Goal: Task Accomplishment & Management: Manage account settings

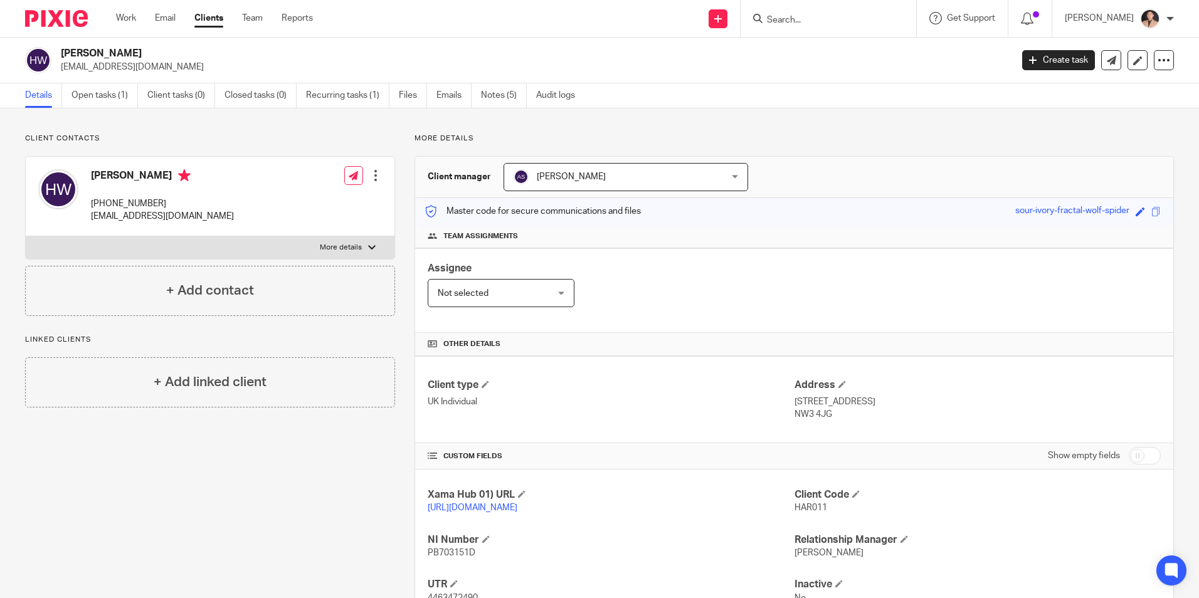
scroll to position [109, 0]
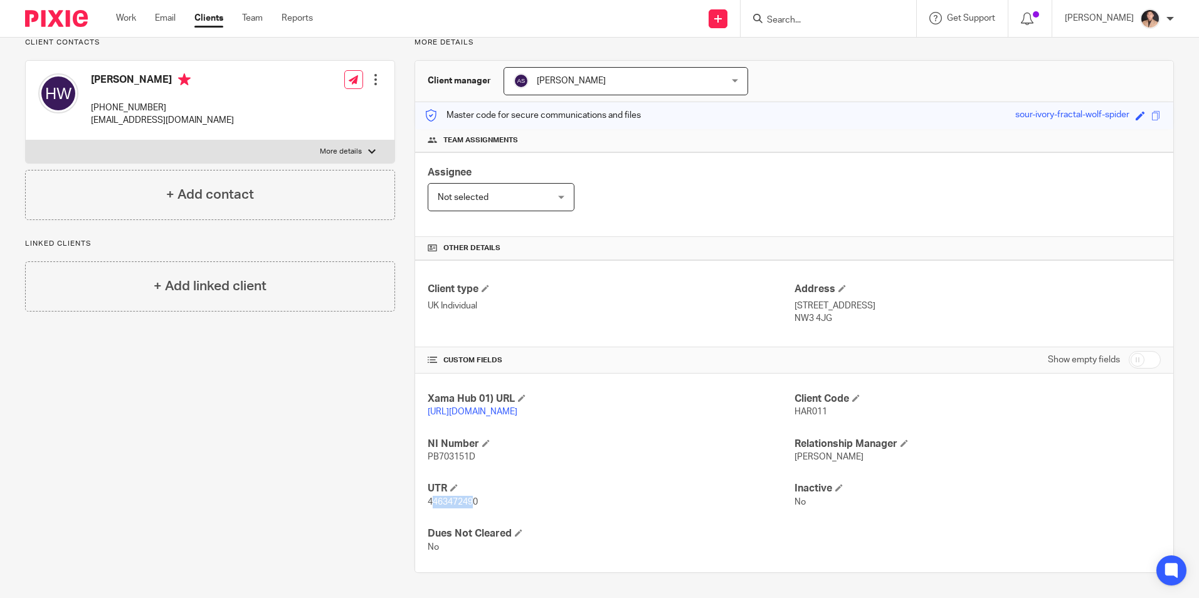
drag, startPoint x: 474, startPoint y: 507, endPoint x: 432, endPoint y: 504, distance: 41.5
click at [432, 504] on span "4463472490" at bounding box center [453, 502] width 50 height 9
drag, startPoint x: 432, startPoint y: 504, endPoint x: 484, endPoint y: 504, distance: 52.1
click at [493, 504] on p "4463472490" at bounding box center [611, 502] width 366 height 13
drag, startPoint x: 478, startPoint y: 503, endPoint x: 425, endPoint y: 503, distance: 52.7
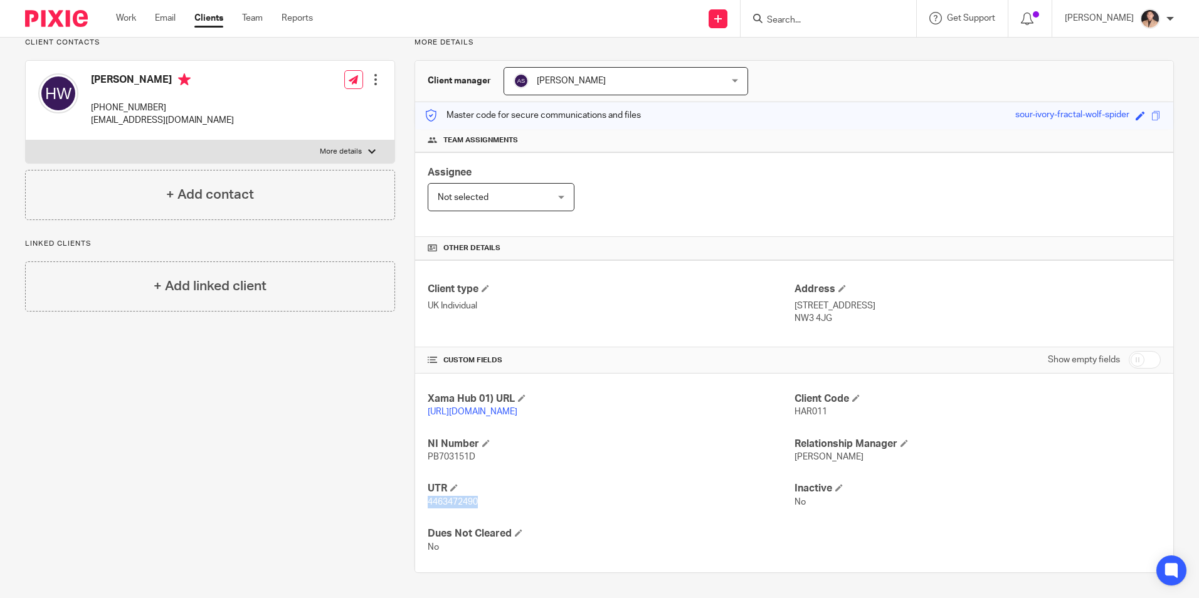
click at [428, 503] on p "4463472490" at bounding box center [611, 502] width 366 height 13
copy span "4463472490"
click at [586, 491] on h4 "UTR" at bounding box center [611, 488] width 366 height 13
drag, startPoint x: 787, startPoint y: 290, endPoint x: 866, endPoint y: 296, distance: 79.2
click at [866, 296] on div "Client type UK Individual Address 19 Balsize Park gardens, Balsize Park NW3 4JG" at bounding box center [794, 303] width 758 height 87
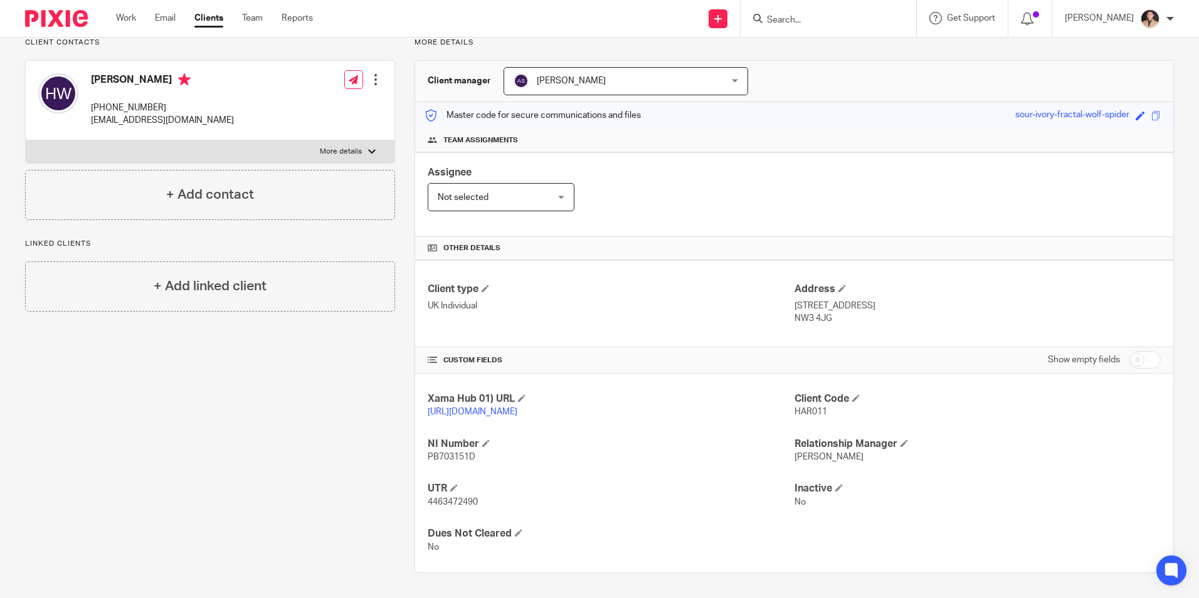
drag, startPoint x: 866, startPoint y: 296, endPoint x: 886, endPoint y: 310, distance: 24.7
click at [889, 327] on div "Client type UK Individual Address 19 Balsize Park gardens, Balsize Park NW3 4JG" at bounding box center [794, 303] width 758 height 87
drag, startPoint x: 881, startPoint y: 294, endPoint x: 790, endPoint y: 294, distance: 90.9
click at [795, 300] on p "19 Balsize Park gardens, Balsize Park" at bounding box center [978, 306] width 366 height 13
copy p "19 Balsize Park gardens"
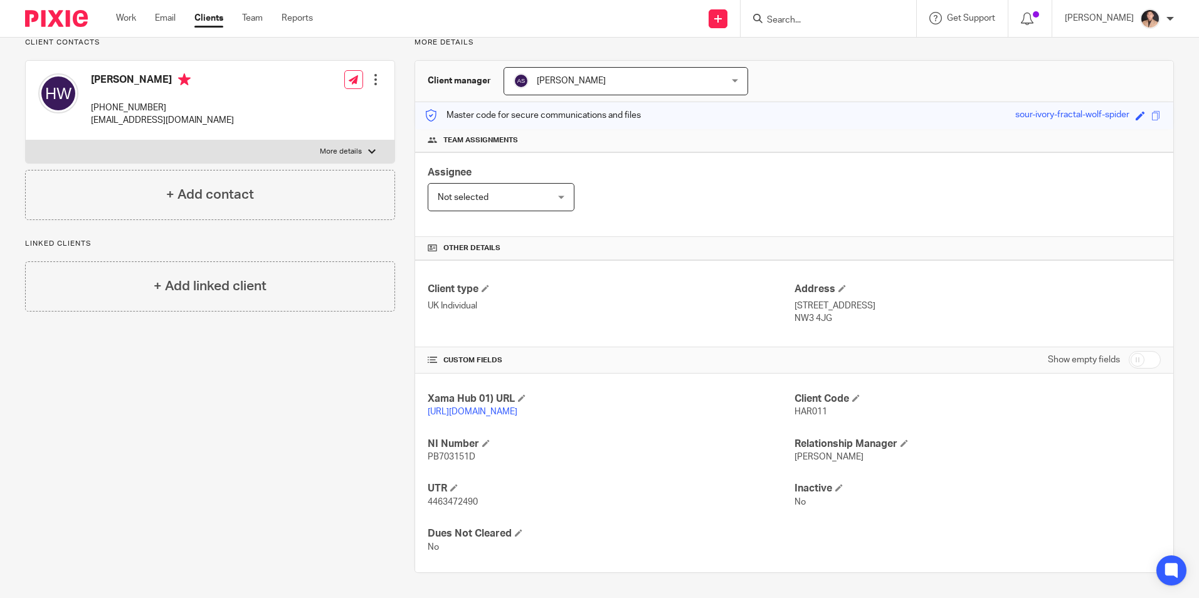
click at [899, 300] on p "19 Balsize Park gardens, Balsize Park" at bounding box center [978, 306] width 366 height 13
drag, startPoint x: 888, startPoint y: 294, endPoint x: 931, endPoint y: 297, distance: 42.7
click at [931, 300] on p "19 Balsize Park gardens, Balsize Park" at bounding box center [978, 306] width 366 height 13
copy p "Balsize Park"
drag, startPoint x: 787, startPoint y: 304, endPoint x: 815, endPoint y: 307, distance: 28.5
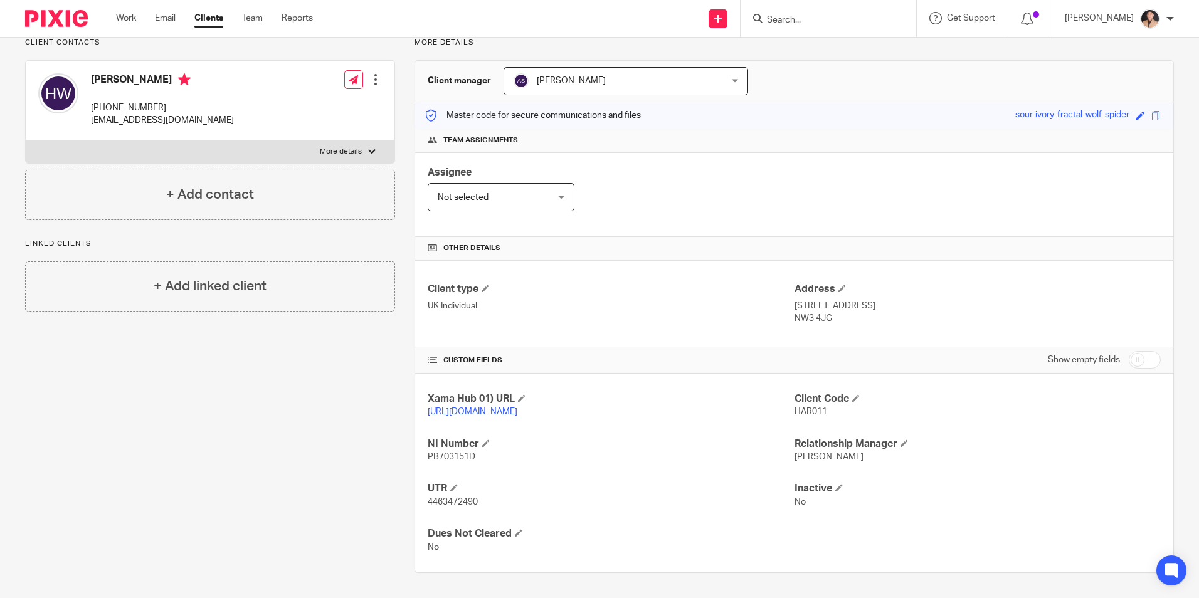
click at [815, 307] on div "Client type UK Individual Address 19 Balsize Park gardens, Balsize Park NW3 4JG" at bounding box center [794, 303] width 758 height 87
drag, startPoint x: 815, startPoint y: 307, endPoint x: 852, endPoint y: 315, distance: 37.8
click at [852, 315] on div "Client type UK Individual Address 19 Balsize Park gardens, Balsize Park NW3 4JG" at bounding box center [794, 303] width 758 height 87
drag, startPoint x: 833, startPoint y: 309, endPoint x: 788, endPoint y: 307, distance: 44.5
click at [795, 312] on p "NW3 4JG" at bounding box center [978, 318] width 366 height 13
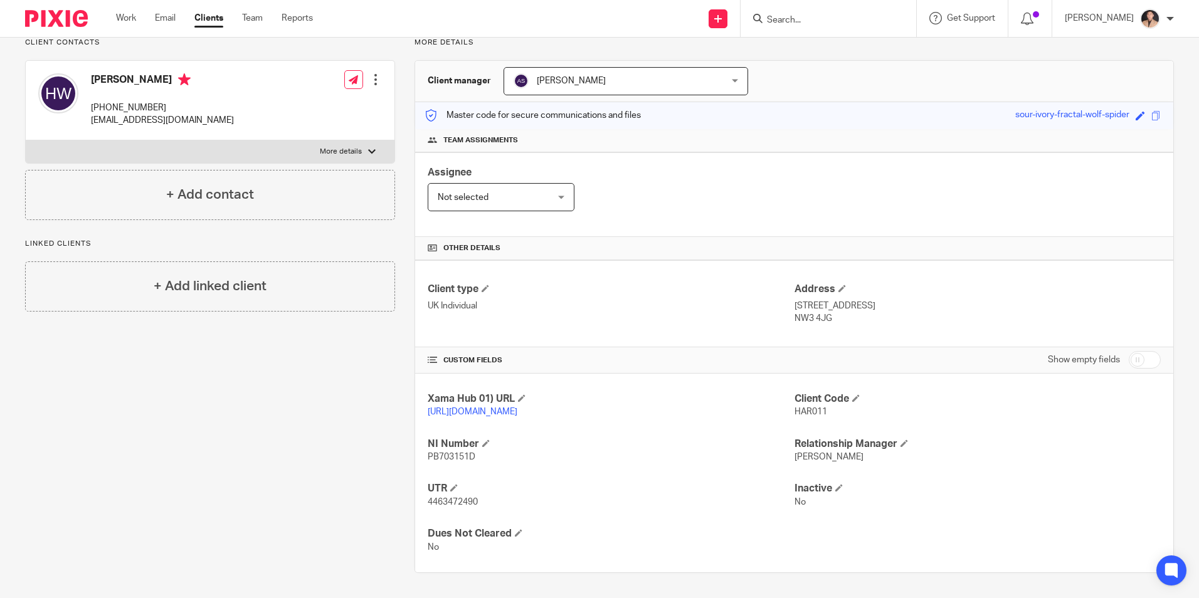
copy p "NW3 4JG"
click at [283, 433] on div "Client contacts Harry Westbrook +44 750 771 4699 harrywestbrook@hotmail.com Edi…" at bounding box center [200, 306] width 389 height 536
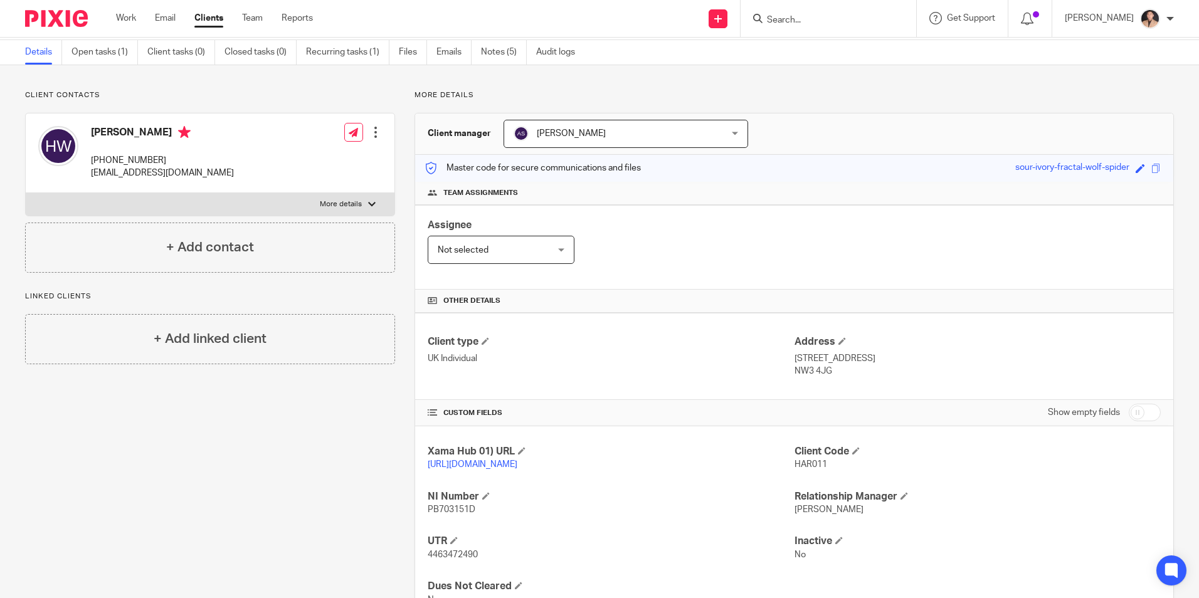
scroll to position [0, 0]
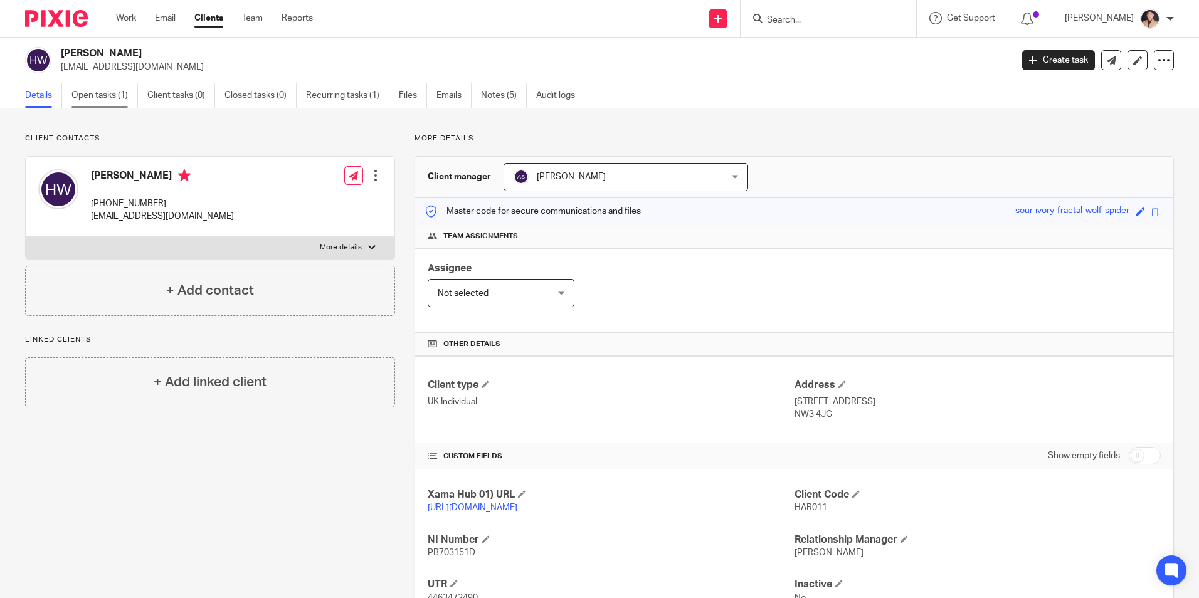
click at [96, 99] on link "Open tasks (1)" at bounding box center [105, 95] width 66 height 24
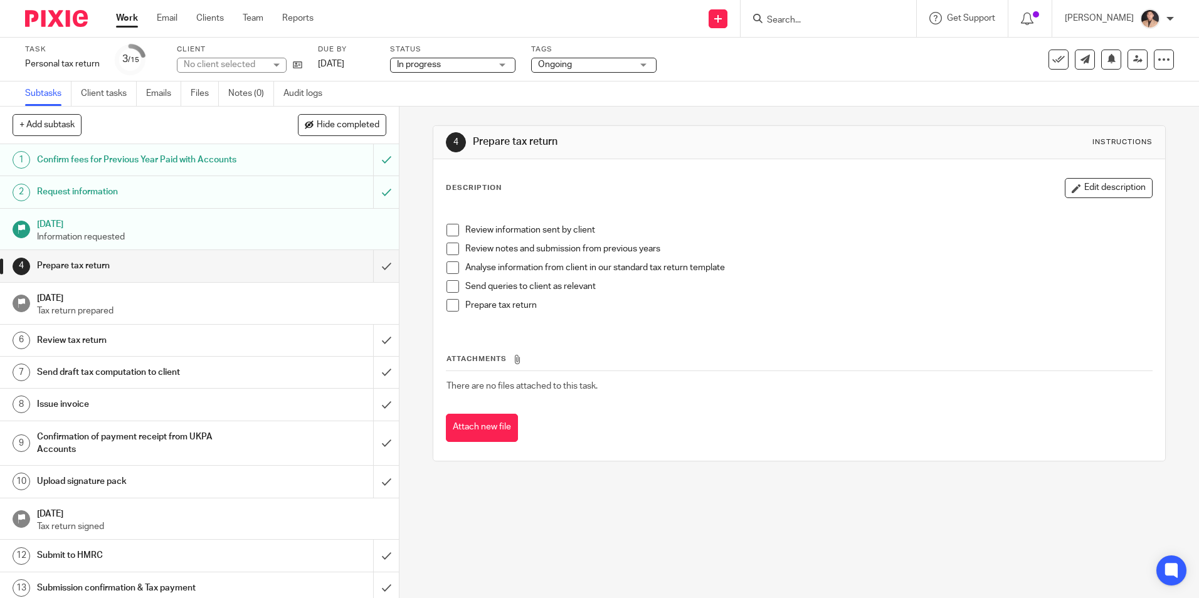
click at [475, 64] on span "In progress" at bounding box center [444, 64] width 94 height 13
click at [627, 102] on div "Subtasks Client tasks Emails Files Notes (0) Audit logs" at bounding box center [599, 94] width 1199 height 25
click at [568, 60] on span "Ongoing" at bounding box center [585, 64] width 94 height 13
click at [819, 95] on div "Subtasks Client tasks Emails Files Notes (0) Audit logs" at bounding box center [599, 94] width 1199 height 25
click at [383, 267] on input "submit" at bounding box center [199, 265] width 399 height 31
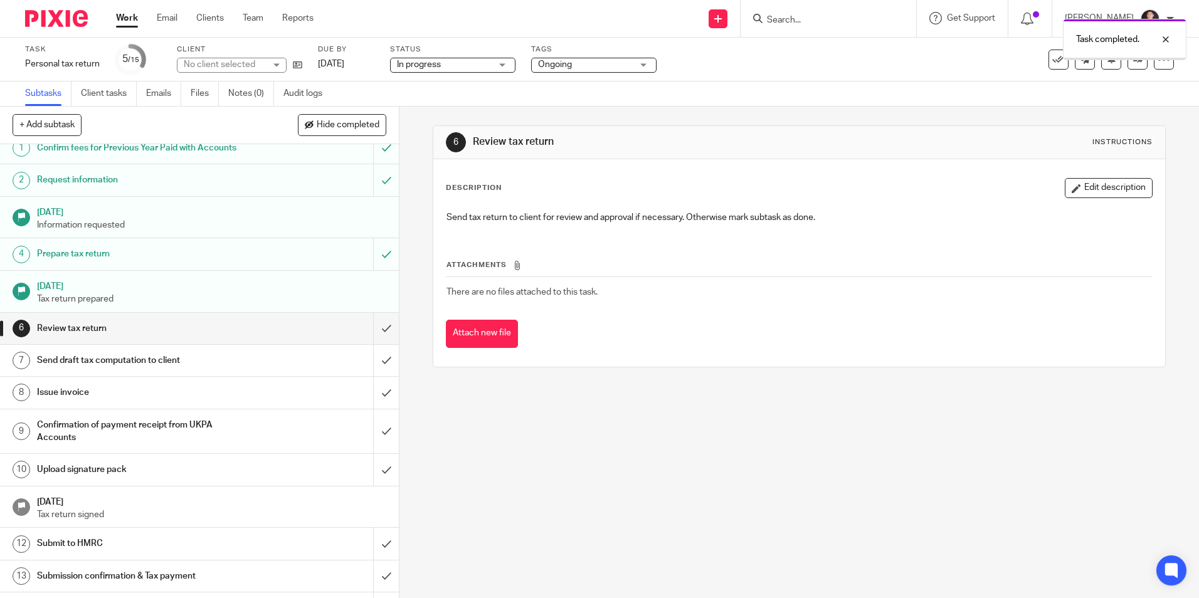
scroll to position [8, 0]
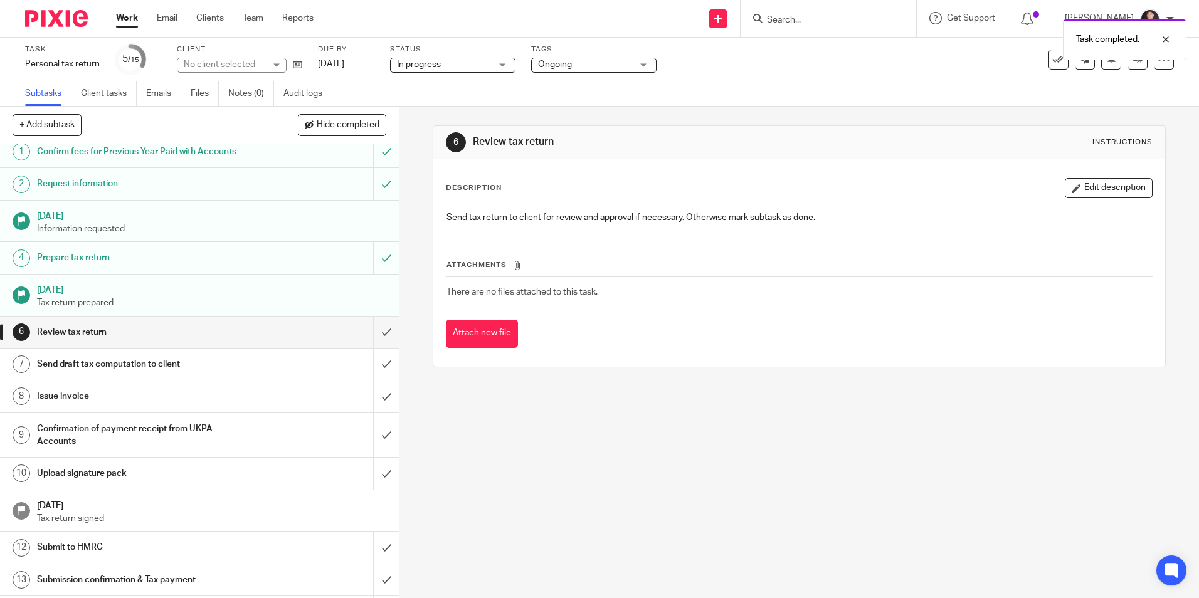
click at [571, 70] on span "Ongoing" at bounding box center [585, 64] width 94 height 13
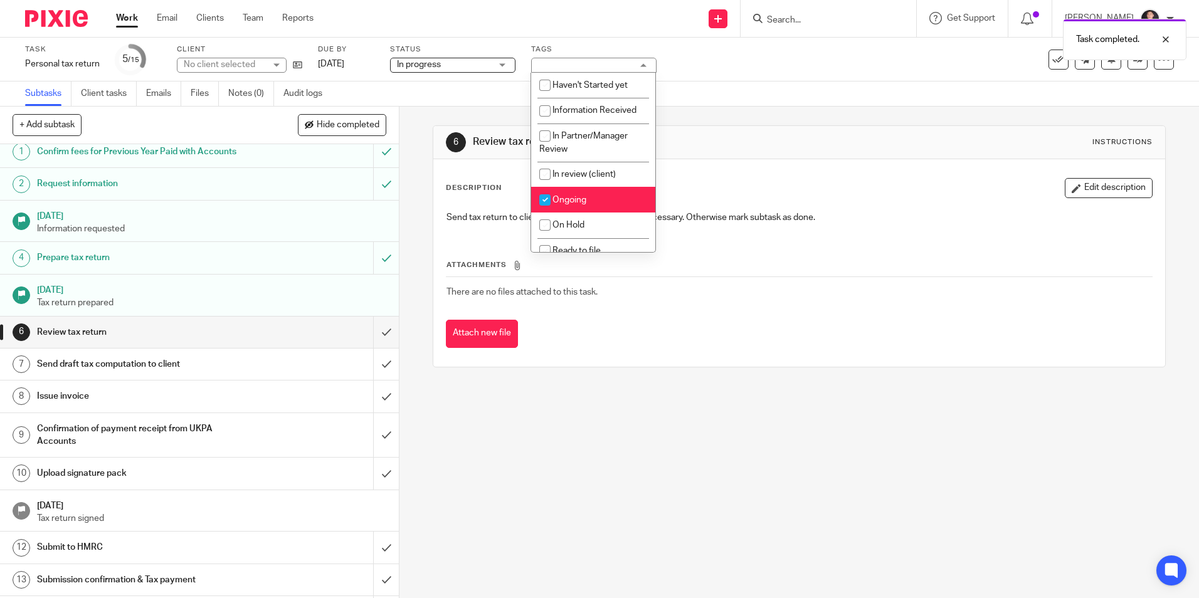
click at [563, 191] on li "Ongoing" at bounding box center [593, 200] width 124 height 26
checkbox input "false"
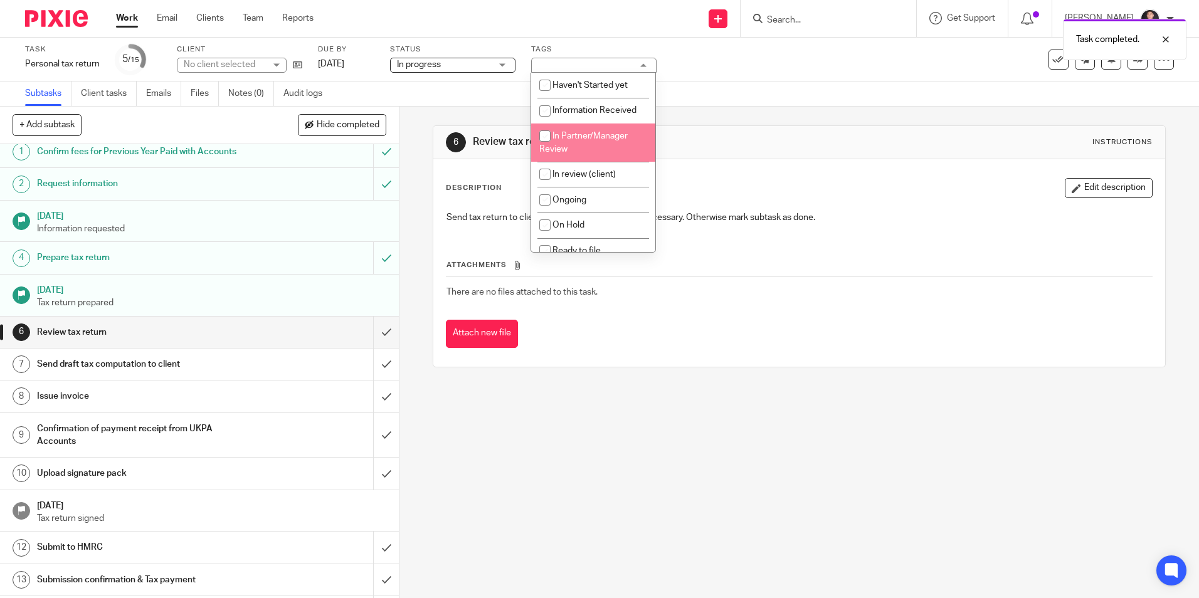
click at [582, 134] on span "In Partner/Manager Review" at bounding box center [583, 143] width 88 height 22
checkbox input "true"
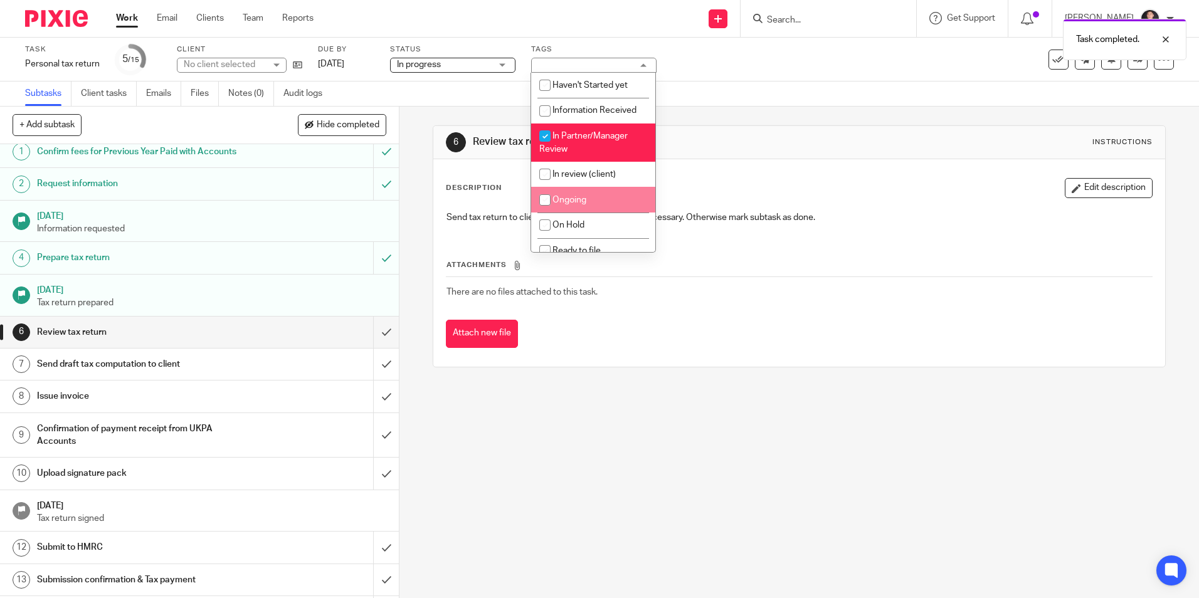
click at [695, 428] on div "6 Review tax return Instructions Description Edit description Send tax return t…" at bounding box center [800, 353] width 800 height 492
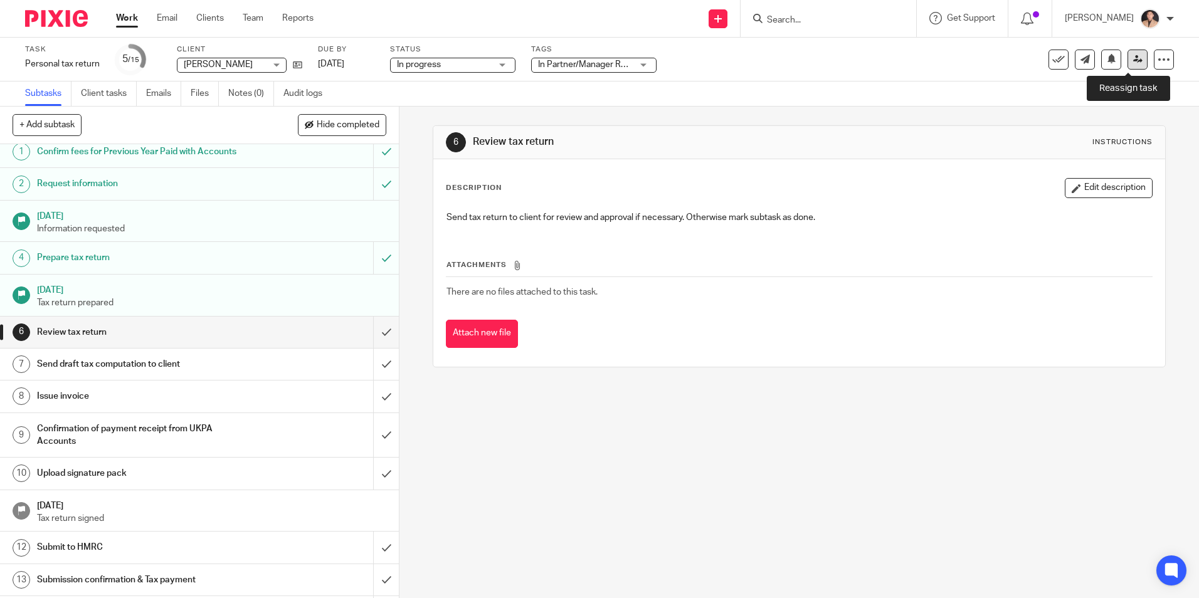
click at [1133, 63] on icon at bounding box center [1137, 59] width 9 height 9
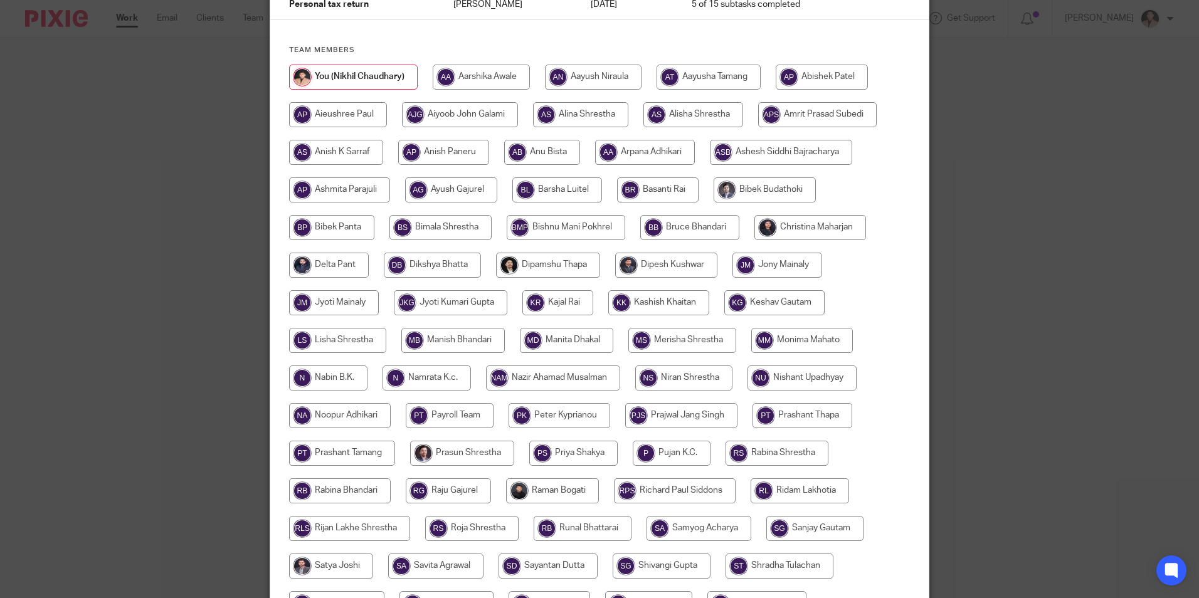
click at [820, 232] on input "radio" at bounding box center [811, 227] width 112 height 25
radio input "true"
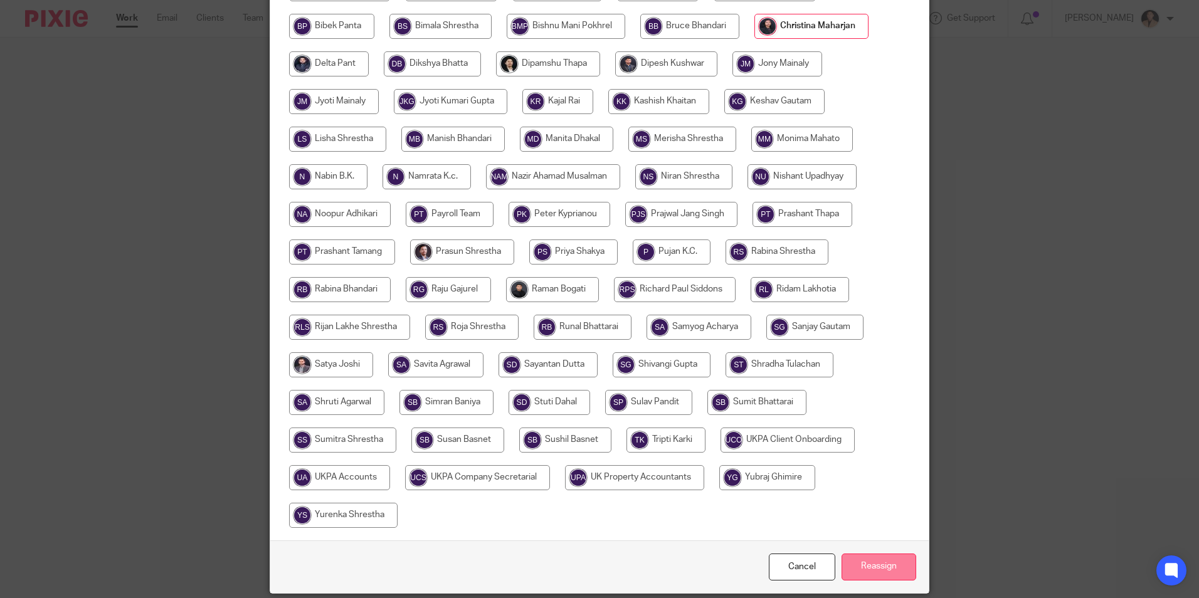
scroll to position [373, 0]
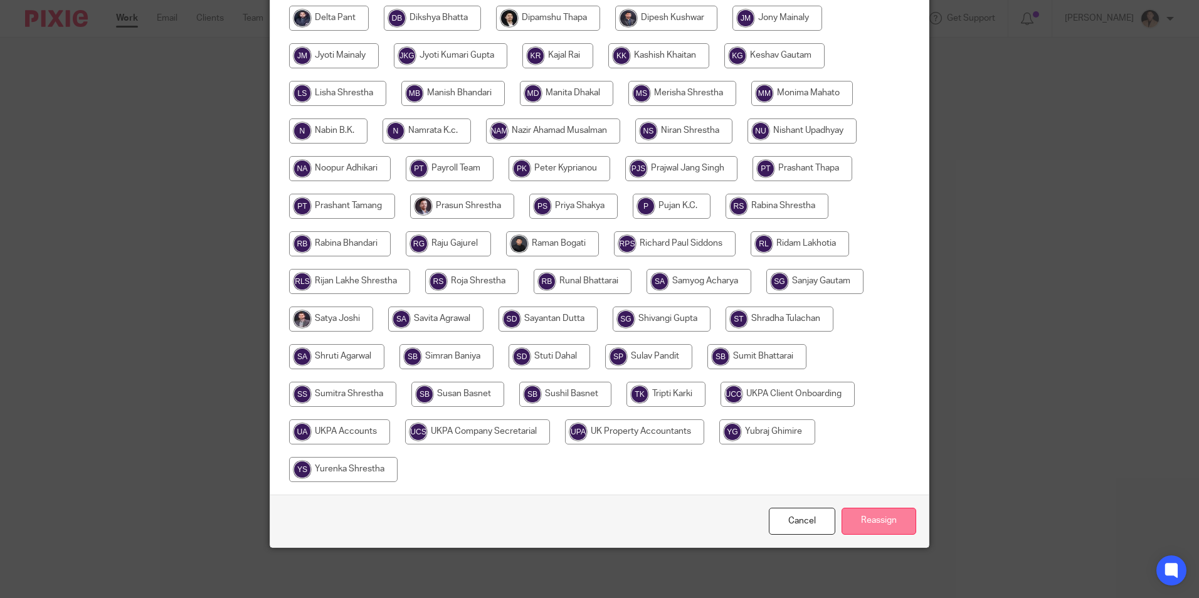
drag, startPoint x: 882, startPoint y: 519, endPoint x: 895, endPoint y: 526, distance: 14.0
click at [882, 519] on input "Reassign" at bounding box center [879, 521] width 75 height 27
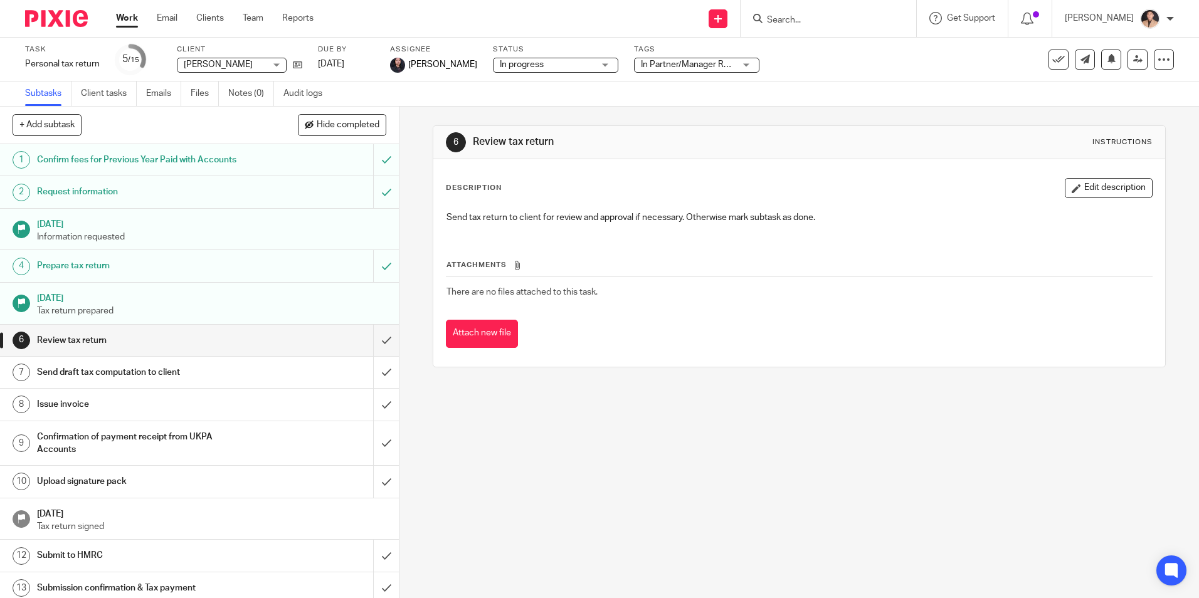
click at [122, 16] on link "Work" at bounding box center [127, 18] width 22 height 13
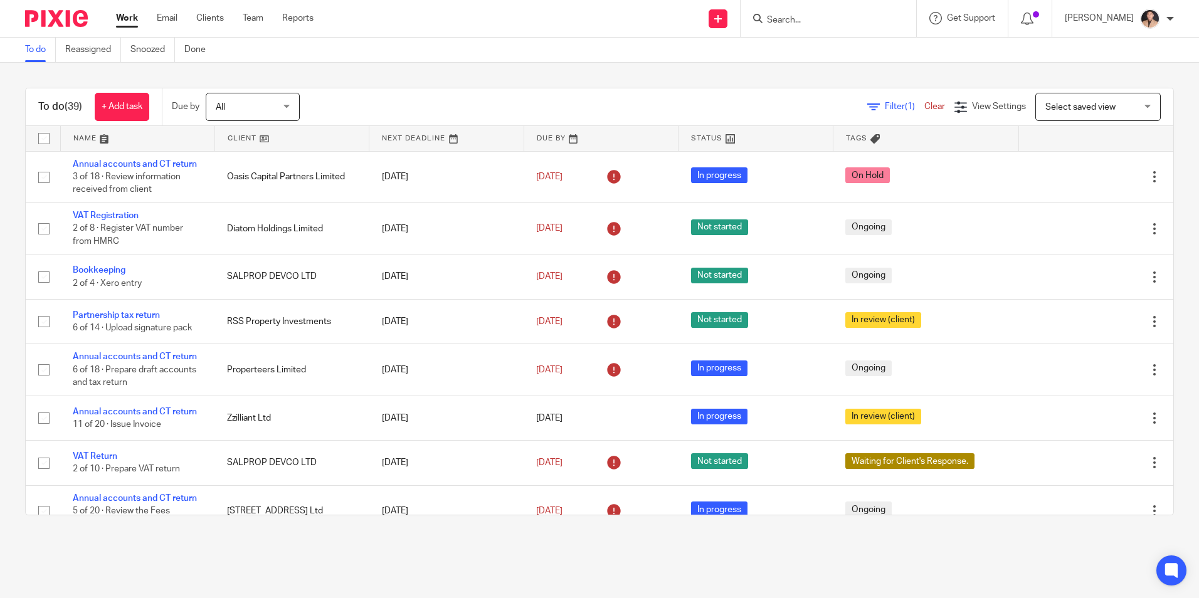
click at [765, 24] on div at bounding box center [826, 19] width 146 height 16
click at [790, 17] on input "Search" at bounding box center [822, 20] width 113 height 11
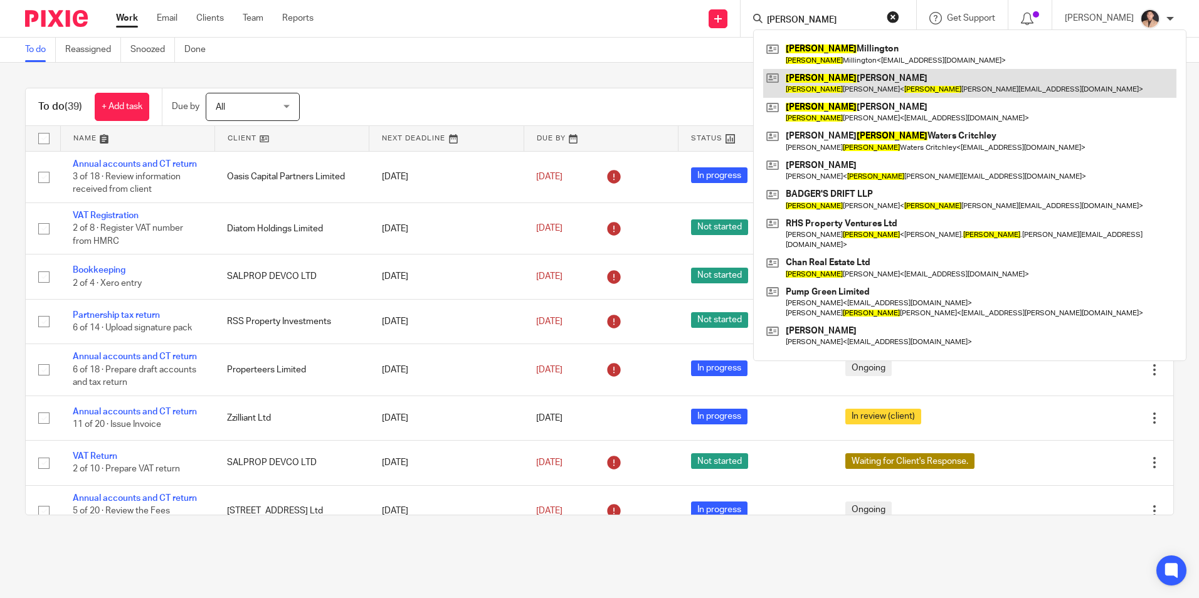
type input "[PERSON_NAME]"
click at [830, 85] on link at bounding box center [969, 83] width 413 height 29
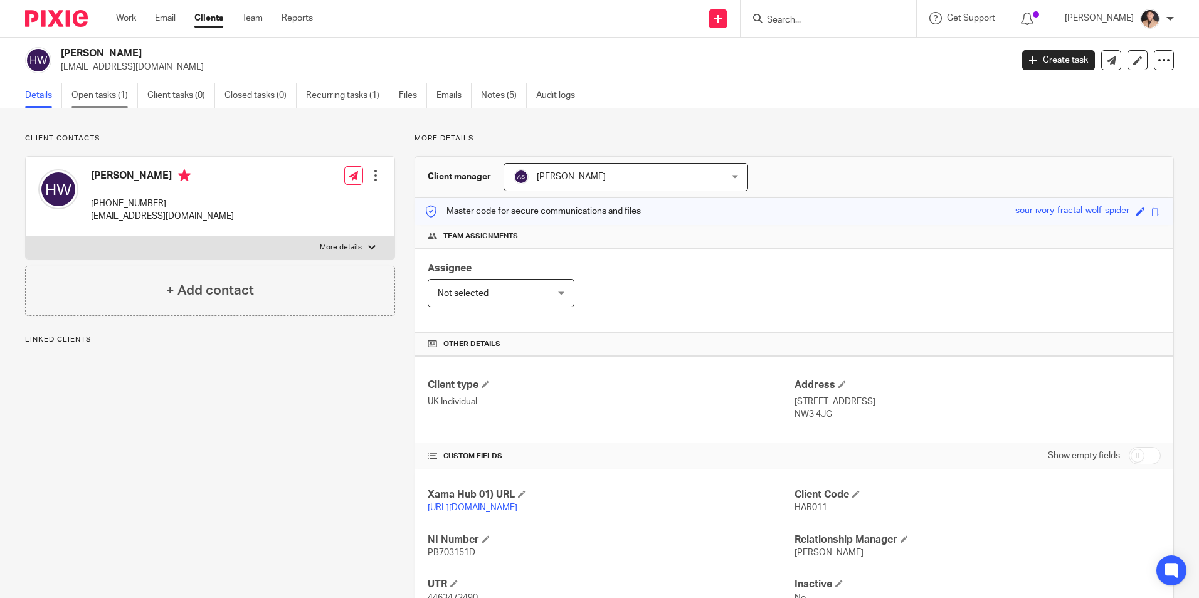
click at [108, 95] on link "Open tasks (1)" at bounding box center [105, 95] width 66 height 24
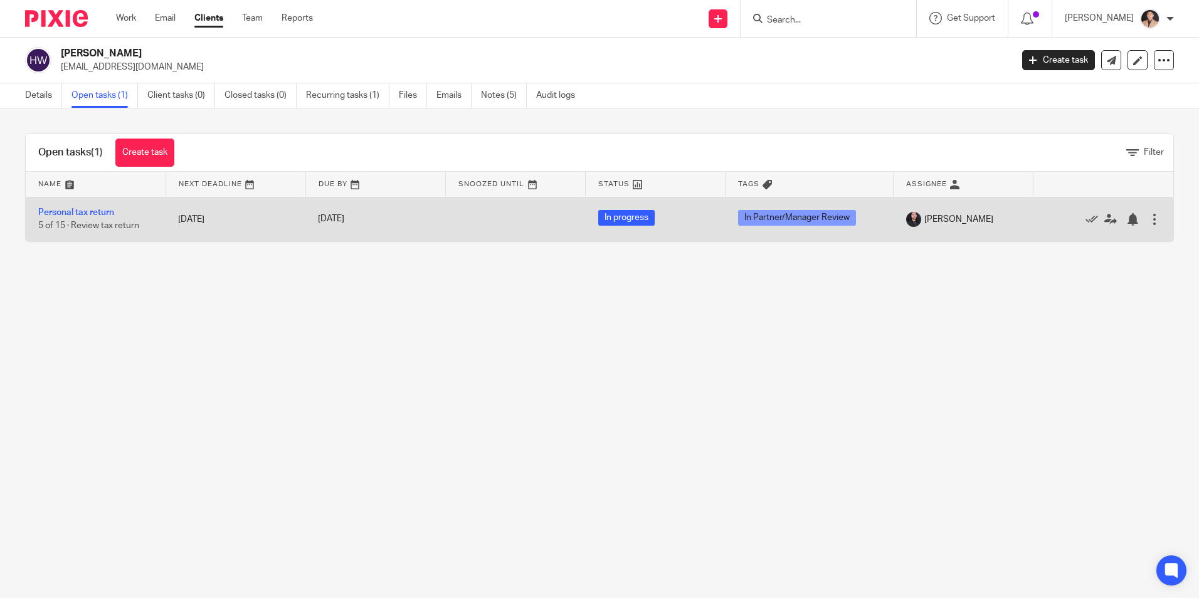
click at [92, 218] on td "Personal tax return 5 of 15 · Review tax return" at bounding box center [96, 219] width 140 height 45
click at [105, 216] on link "Personal tax return" at bounding box center [76, 212] width 76 height 9
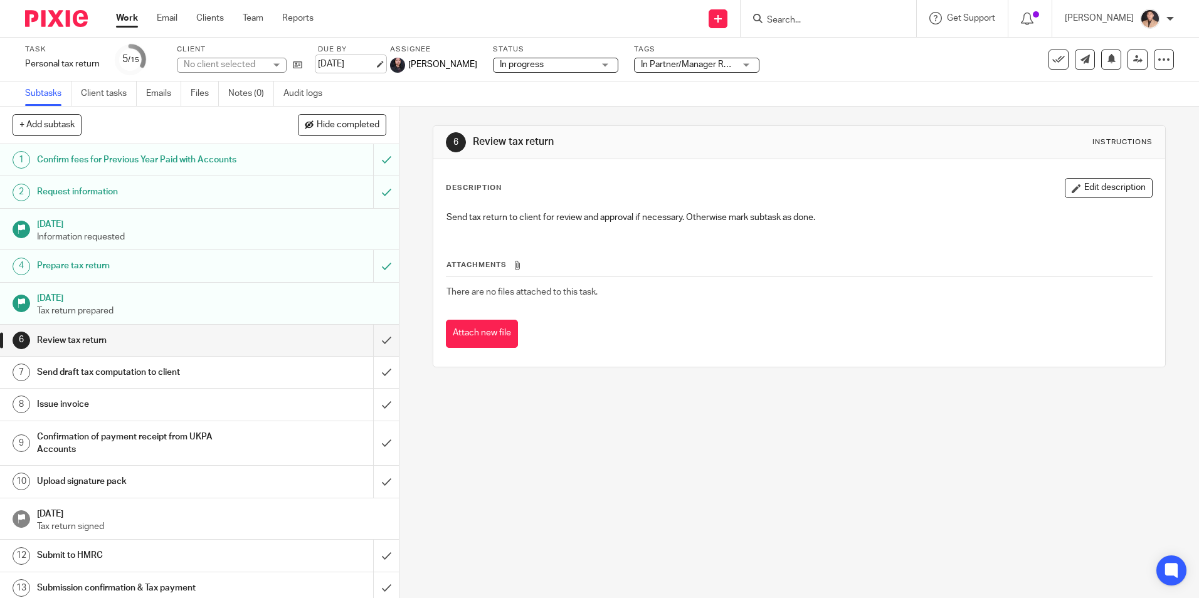
click at [374, 66] on link "[DATE]" at bounding box center [346, 64] width 56 height 13
click at [694, 66] on span "In Partner/Manager Review" at bounding box center [693, 64] width 105 height 9
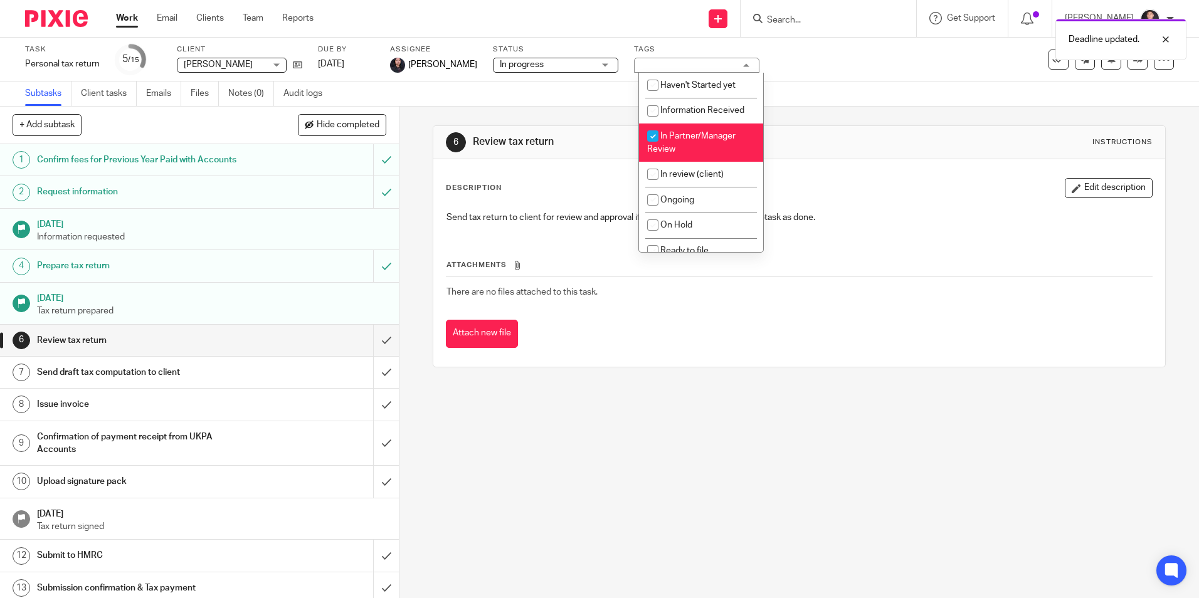
click at [678, 145] on li "In Partner/Manager Review" at bounding box center [701, 143] width 124 height 38
checkbox input "false"
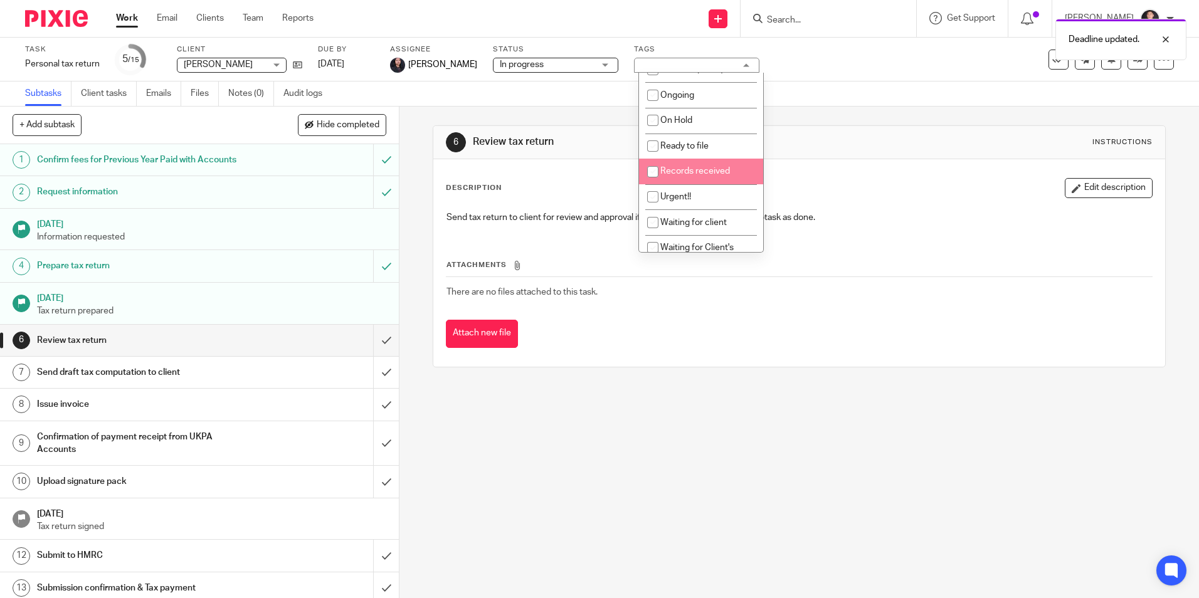
scroll to position [125, 0]
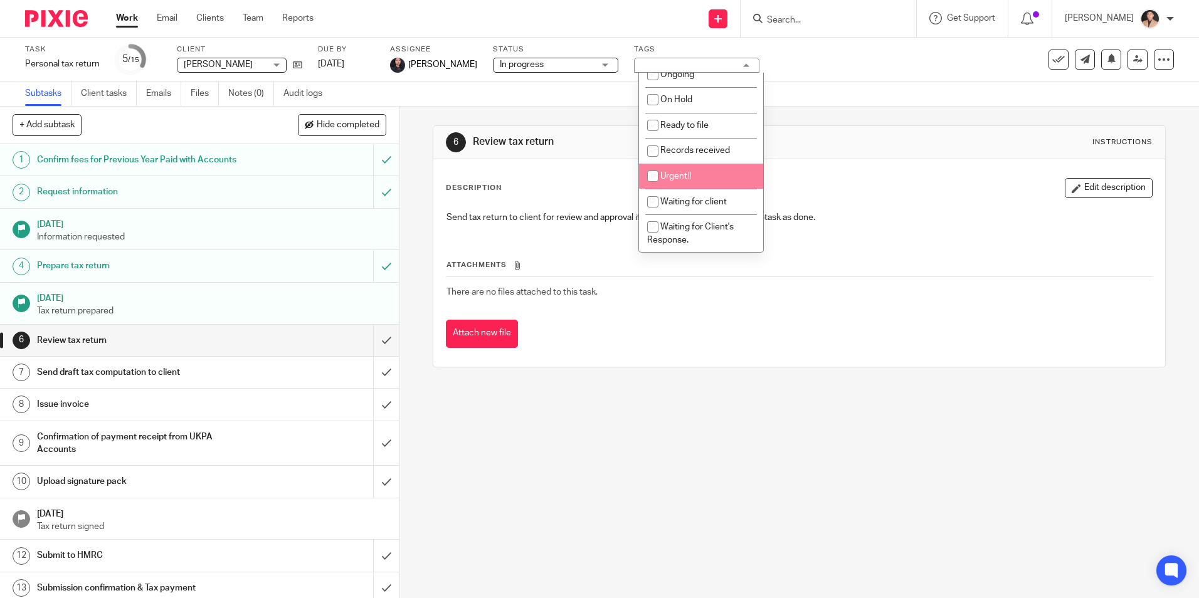
click at [674, 178] on span "Urgent!!" at bounding box center [675, 176] width 31 height 9
checkbox input "true"
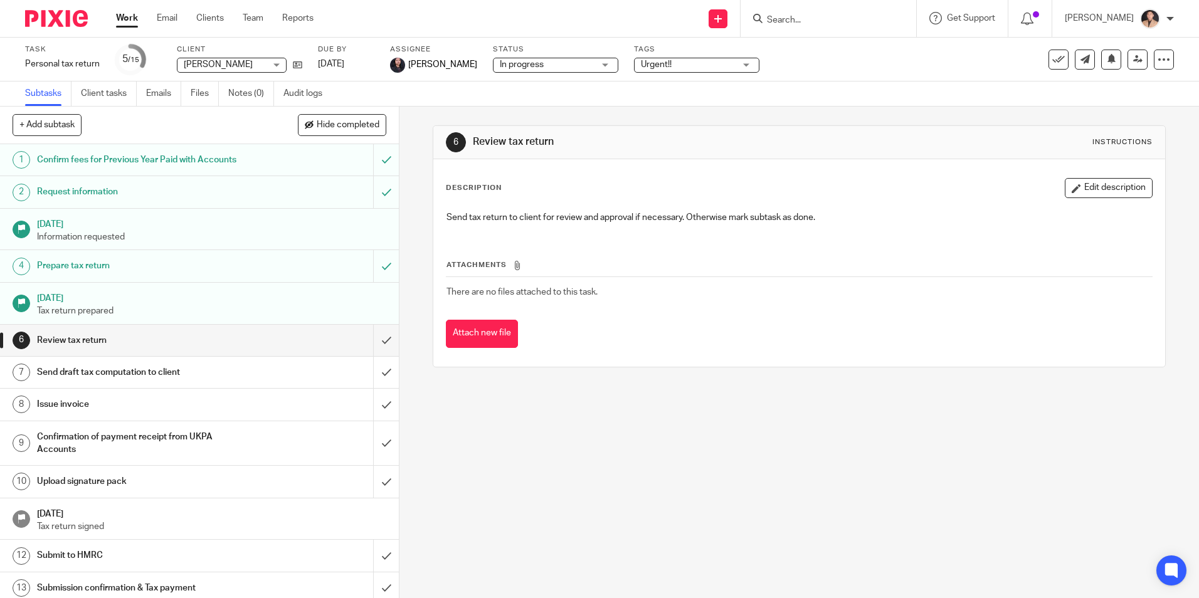
click at [669, 492] on div "6 Review tax return Instructions Description Edit description Send tax return t…" at bounding box center [800, 353] width 800 height 492
click at [666, 59] on span "Urgent!!" at bounding box center [688, 64] width 94 height 13
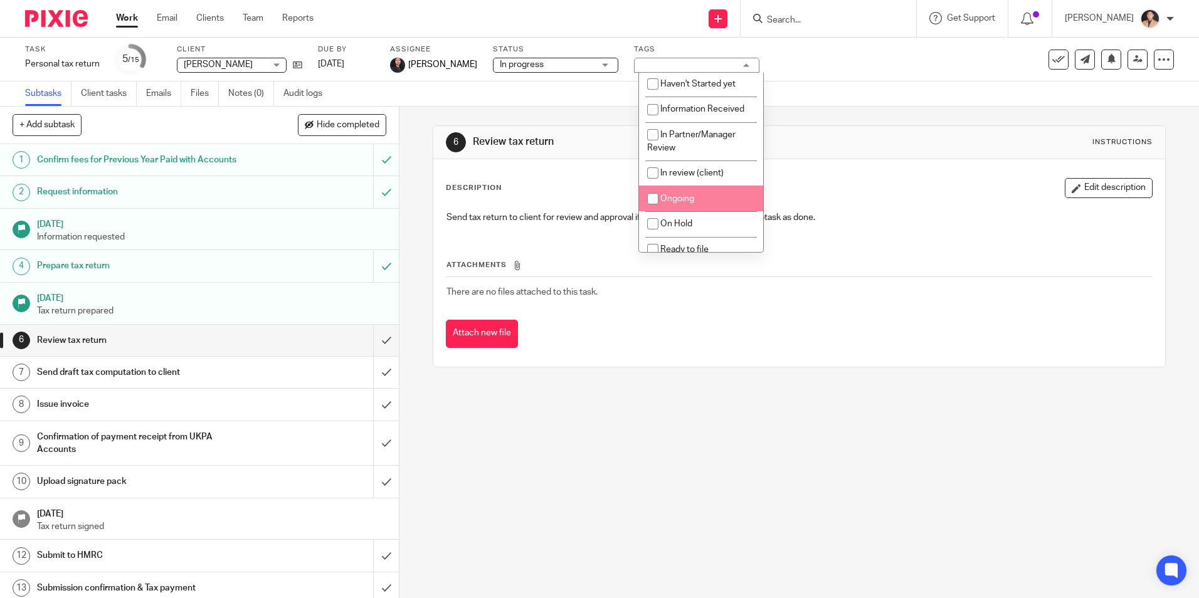
scroll to position [0, 0]
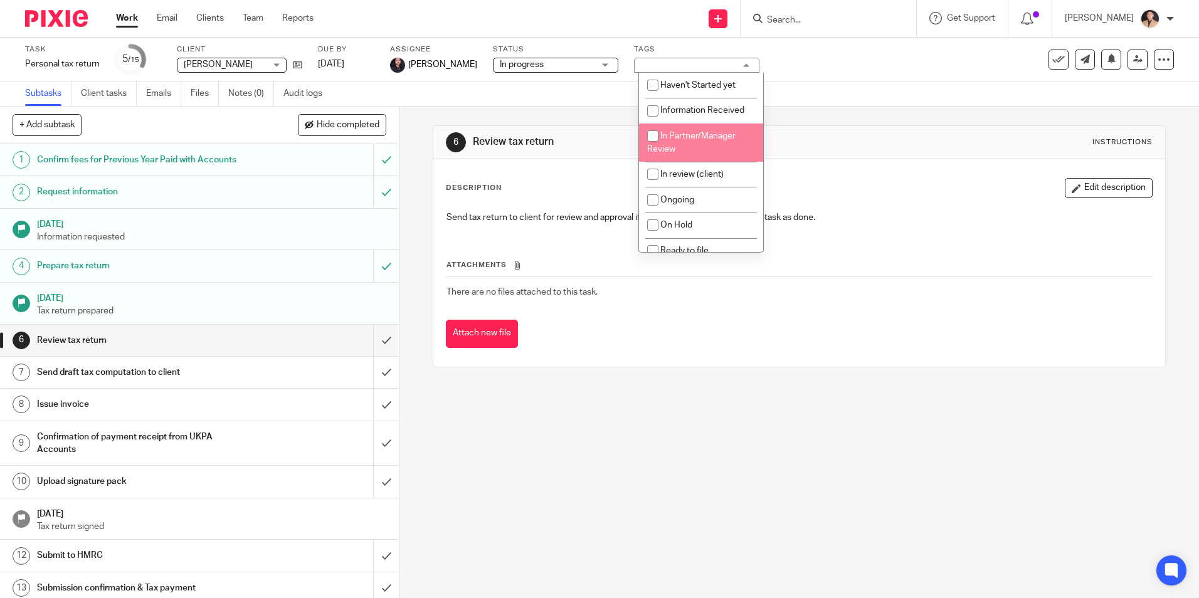
click at [695, 136] on span "In Partner/Manager Review" at bounding box center [691, 143] width 88 height 22
checkbox input "true"
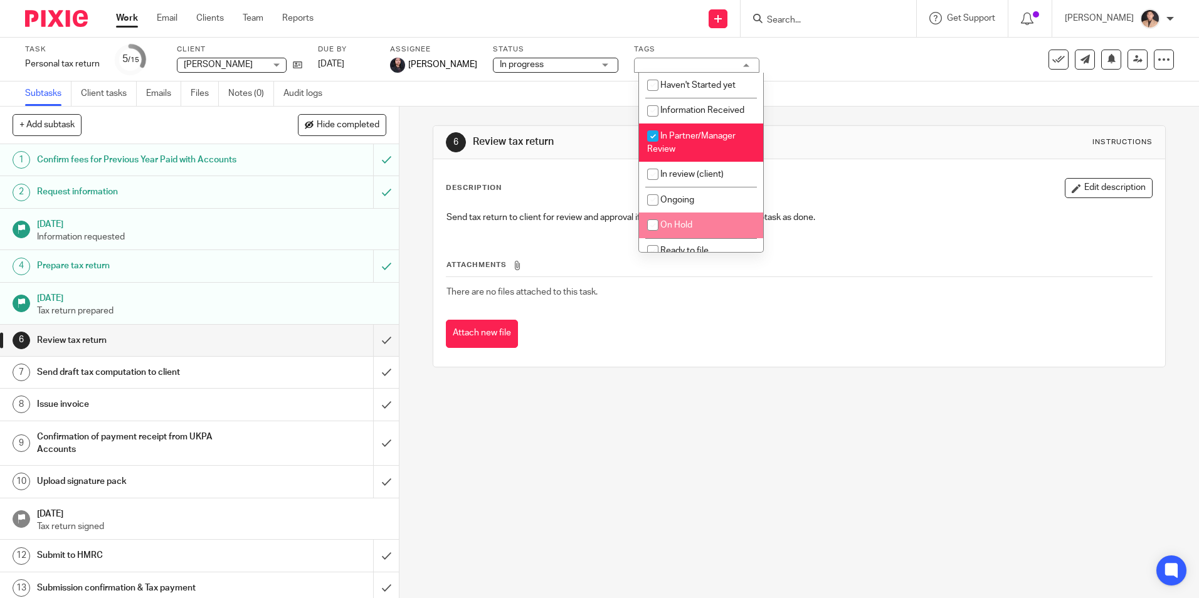
click at [735, 420] on div "6 Review tax return Instructions Description Edit description Send tax return t…" at bounding box center [800, 353] width 800 height 492
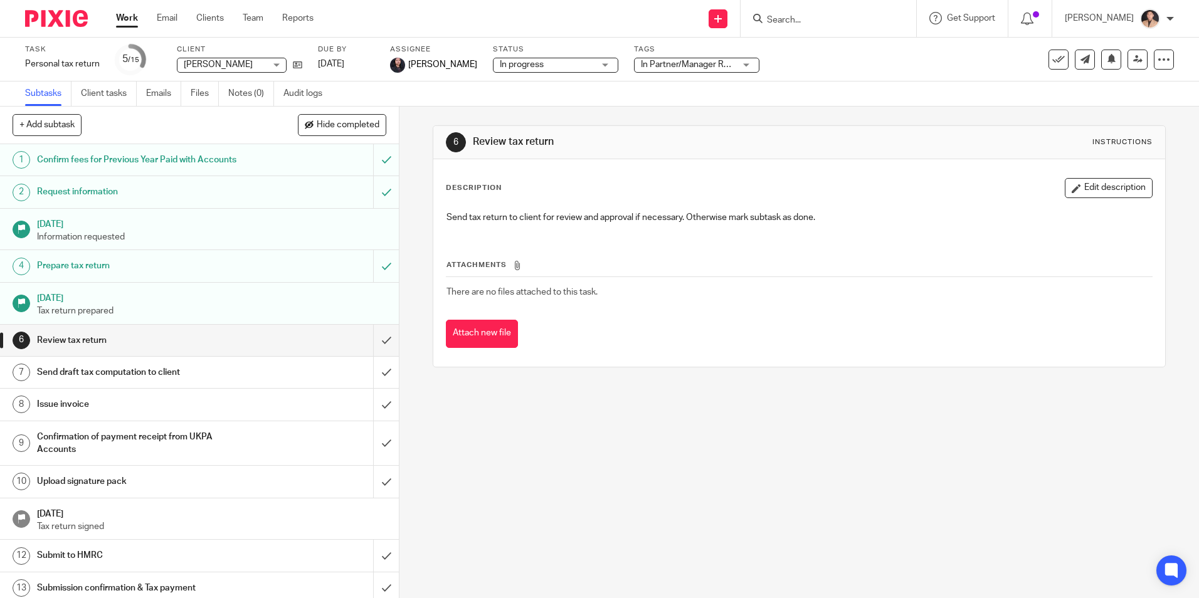
click at [128, 22] on link "Work" at bounding box center [127, 18] width 22 height 13
